Goal: Transaction & Acquisition: Download file/media

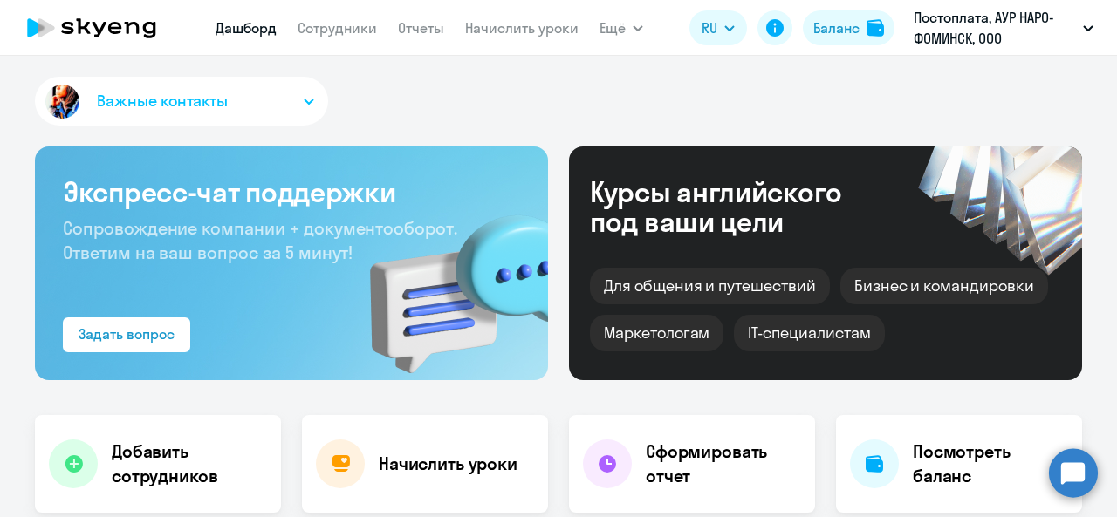
select select "30"
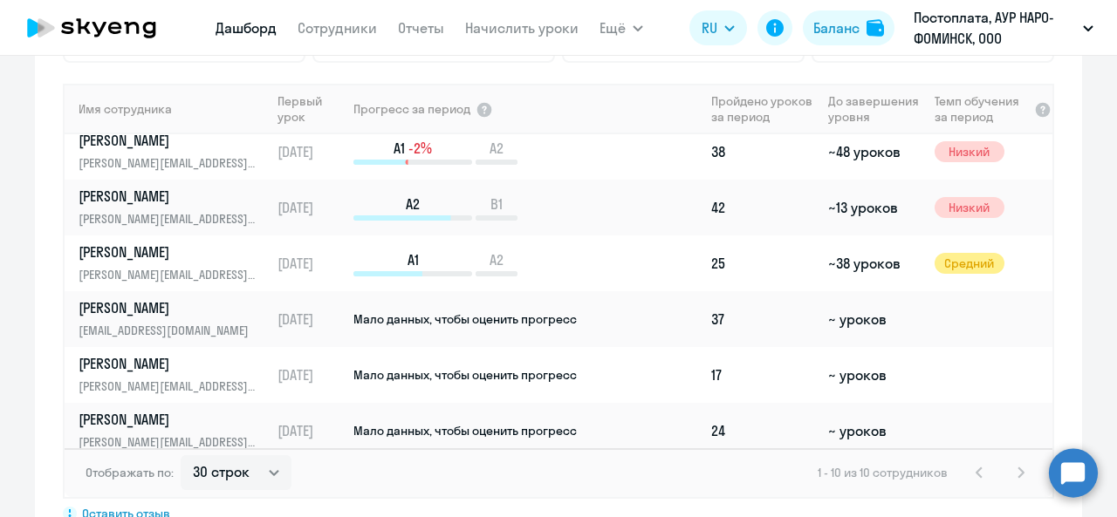
scroll to position [244, 0]
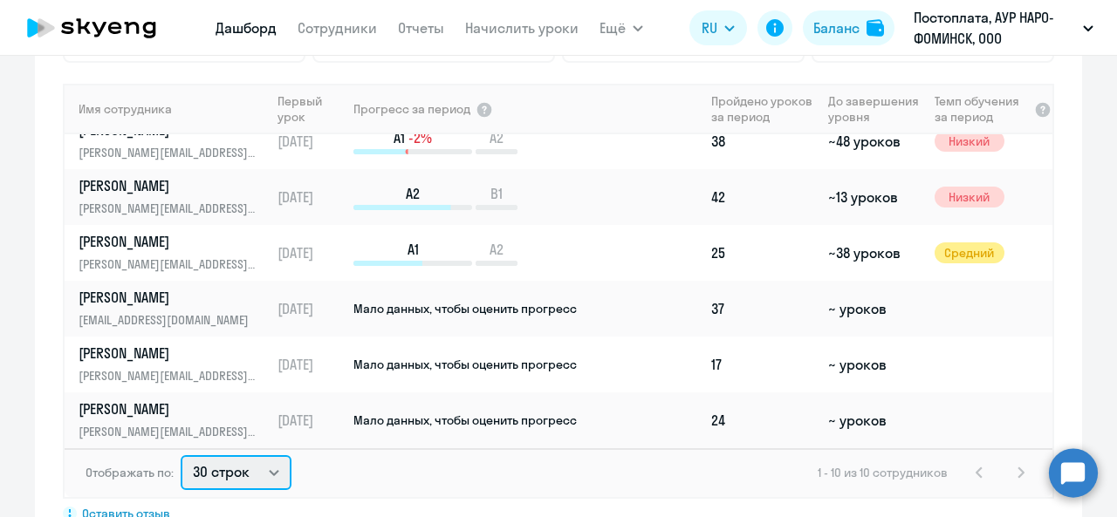
click at [270, 467] on select "30 строк 50 строк 100 строк" at bounding box center [236, 472] width 111 height 35
click at [564, 478] on div "Отображать по: 30 строк 50 строк 100 строк 1 - 10 из 10 сотрудников" at bounding box center [559, 472] width 988 height 49
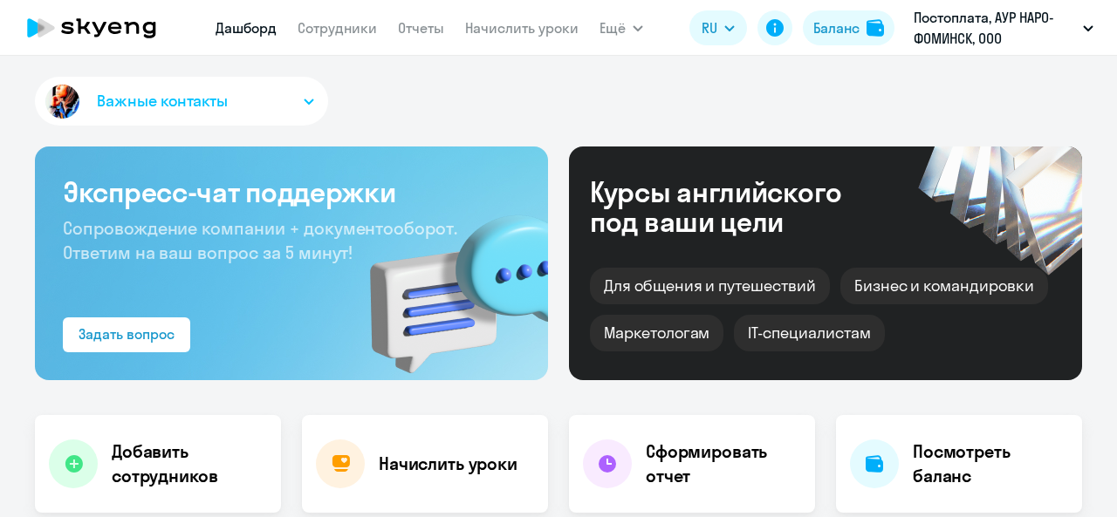
select select "30"
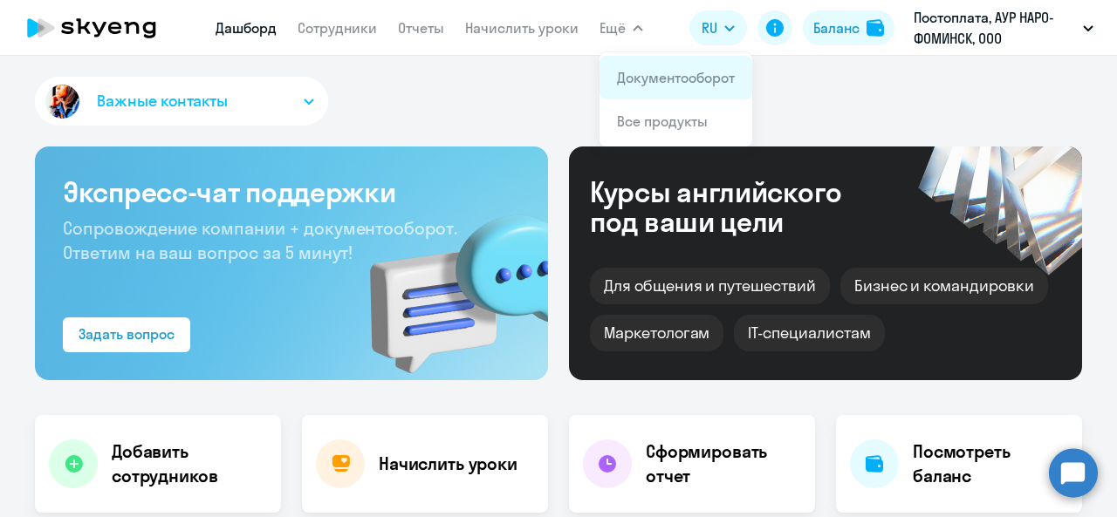
click at [649, 75] on link "Документооборот" at bounding box center [676, 77] width 118 height 17
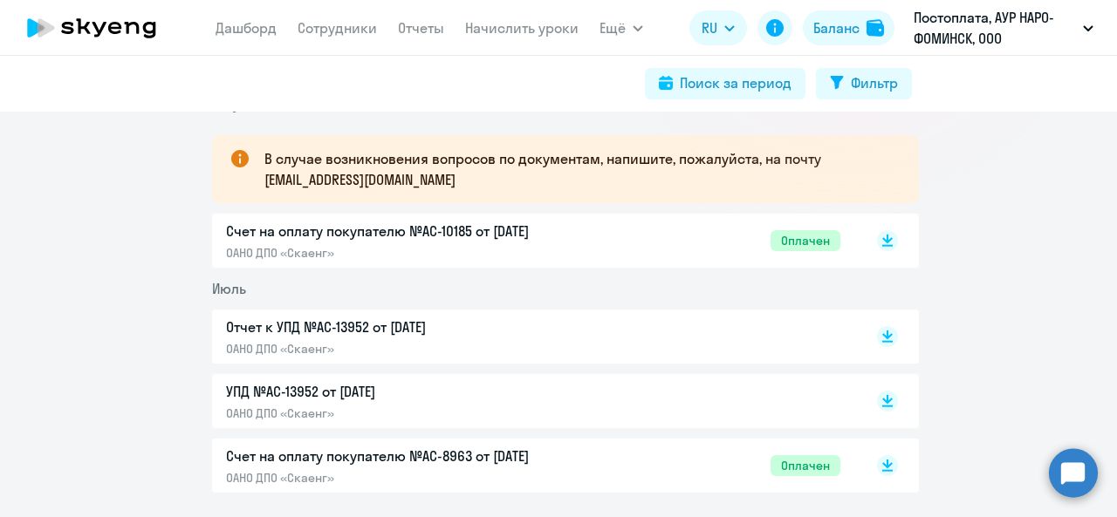
scroll to position [315, 0]
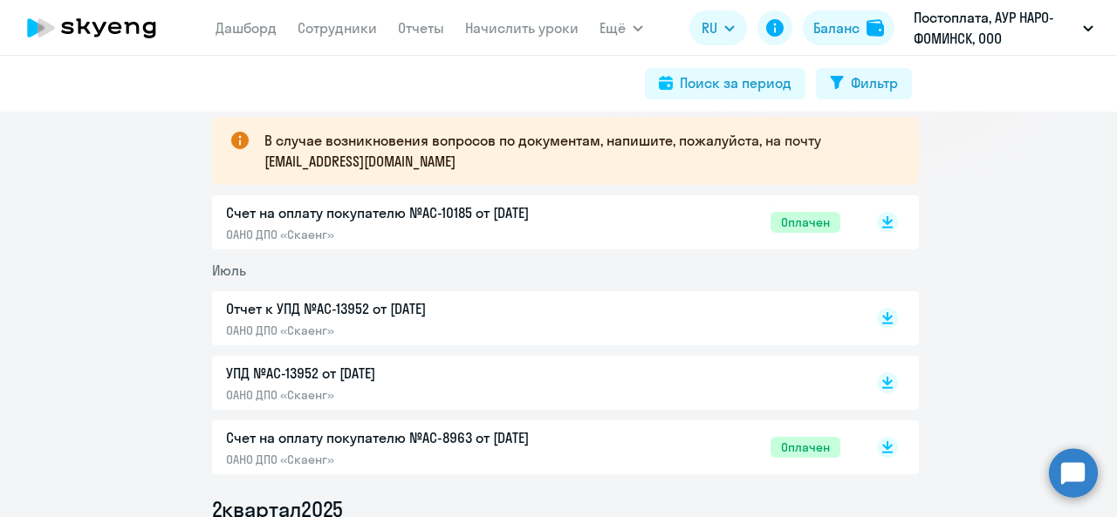
click at [315, 309] on p "Отчет к УПД №AC-13952 от [DATE]" at bounding box center [409, 308] width 366 height 21
click at [302, 375] on p "УПД №AC-13952 от [DATE]" at bounding box center [409, 373] width 366 height 21
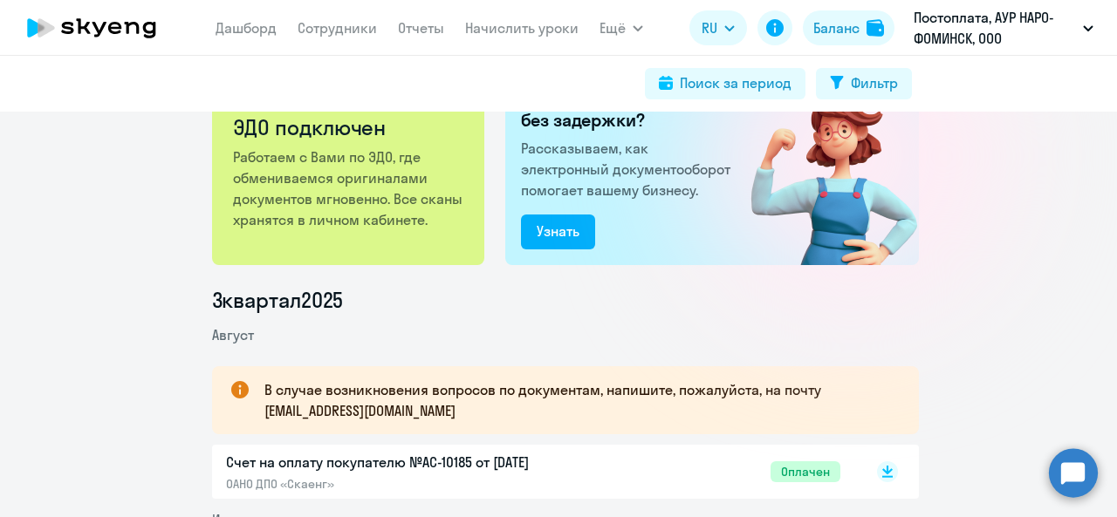
scroll to position [0, 0]
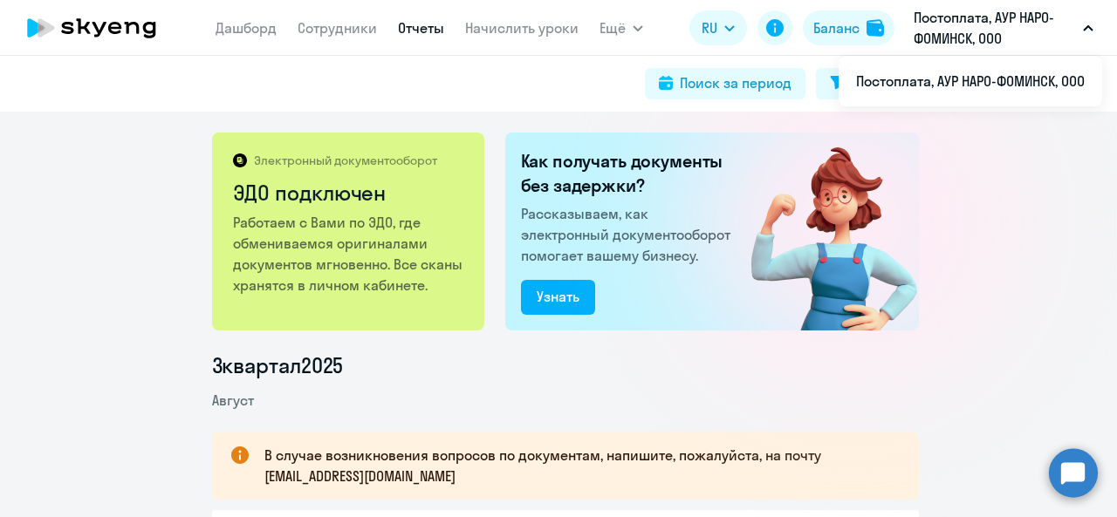
click at [430, 27] on link "Отчеты" at bounding box center [421, 27] width 46 height 17
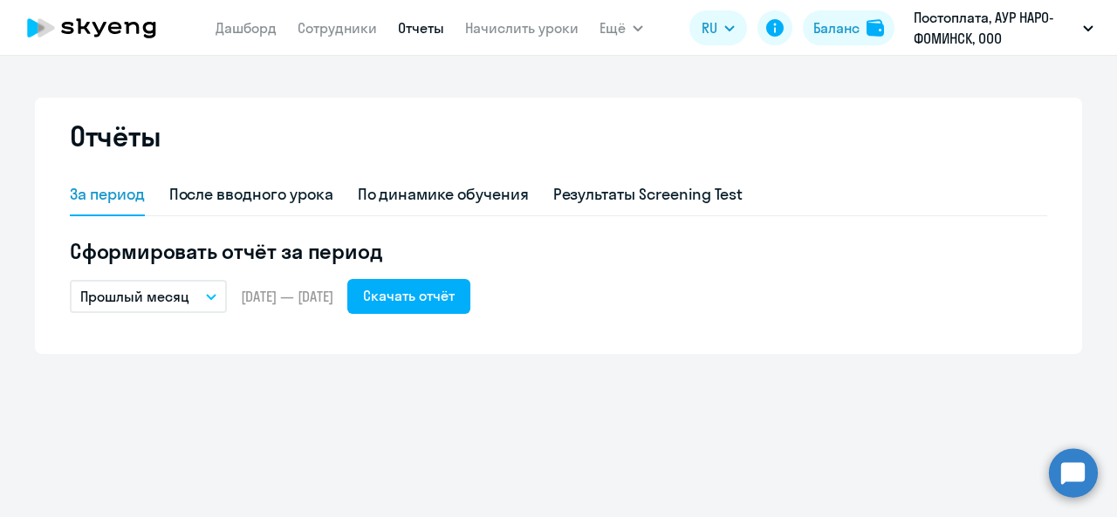
click at [208, 299] on button "Прошлый месяц" at bounding box center [148, 296] width 157 height 33
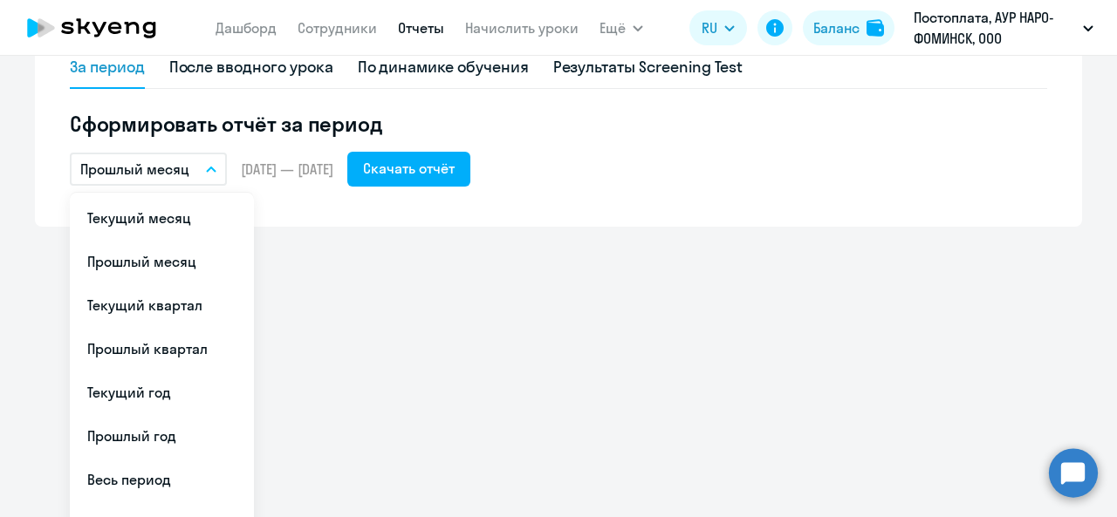
scroll to position [159, 0]
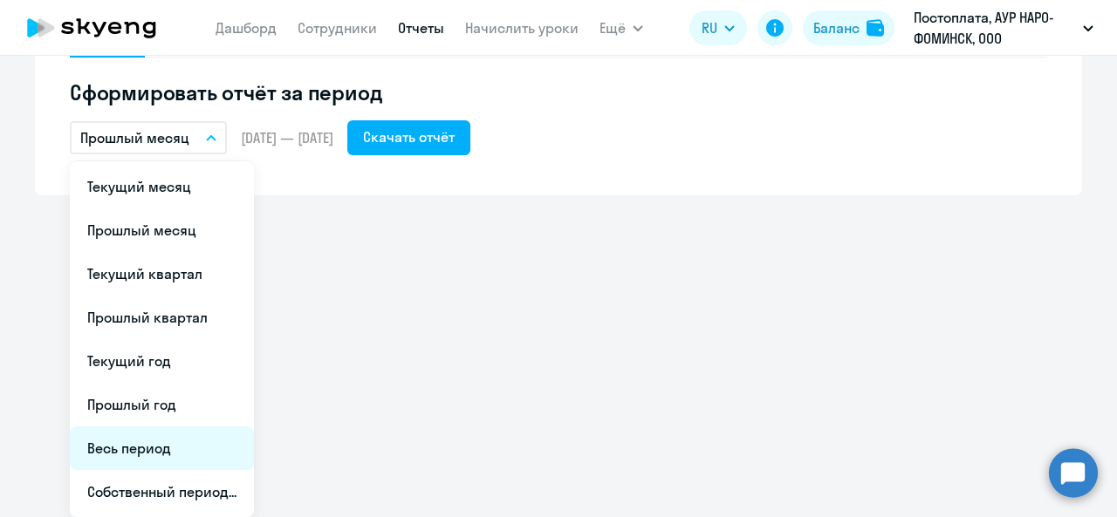
click at [135, 446] on li "Весь период" at bounding box center [162, 449] width 184 height 44
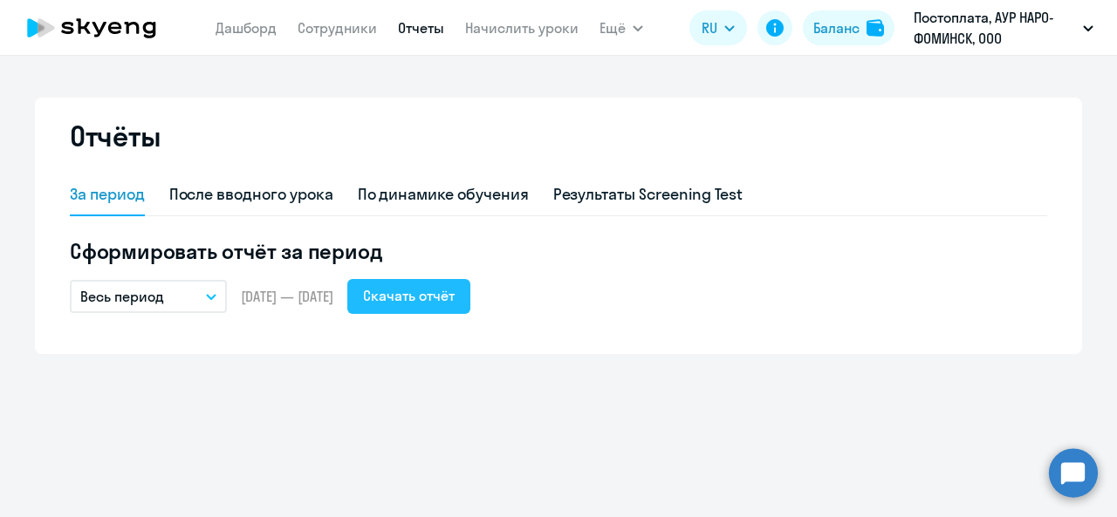
click at [433, 301] on div "Скачать отчёт" at bounding box center [409, 295] width 92 height 21
